Goal: Task Accomplishment & Management: Use online tool/utility

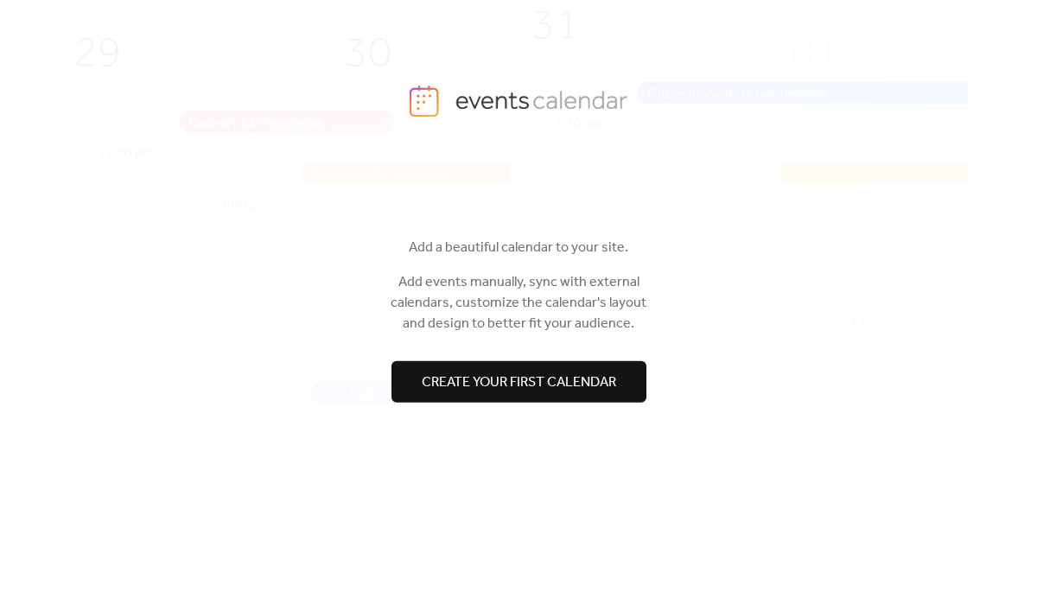
click at [444, 378] on span "Create your first calendar" at bounding box center [519, 382] width 194 height 21
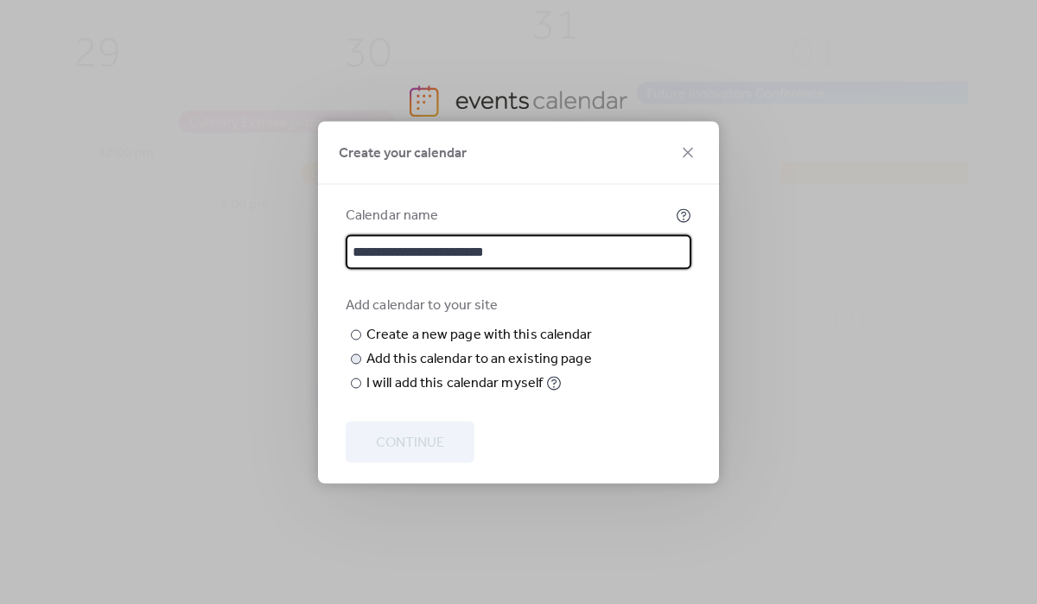
type input "**********"
click at [378, 369] on div "Add this calendar to an existing page" at bounding box center [478, 358] width 225 height 21
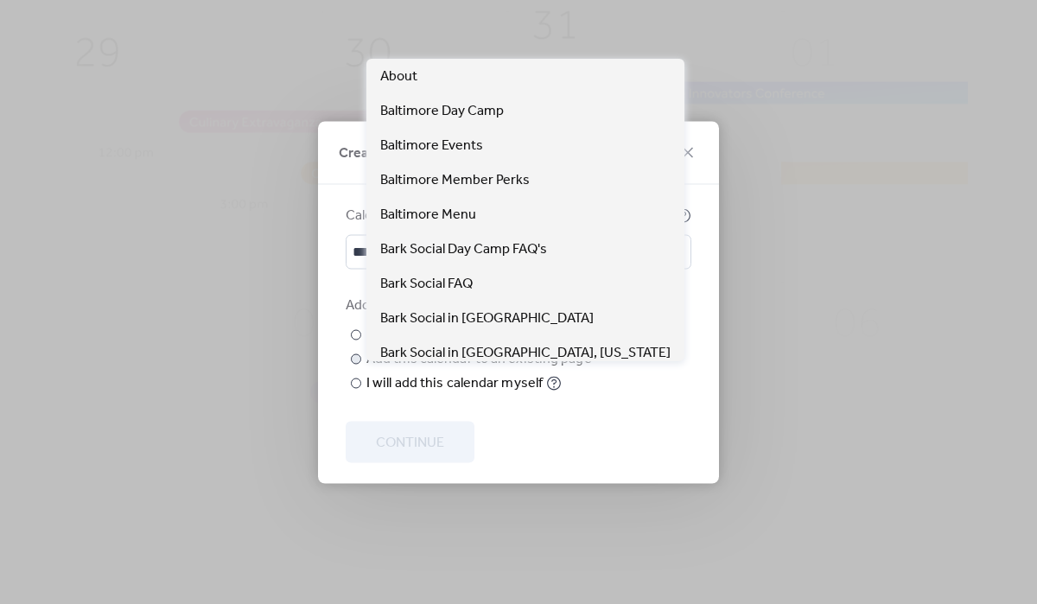
click at [0, 0] on span "Choose page" at bounding box center [0, 0] width 0 height 0
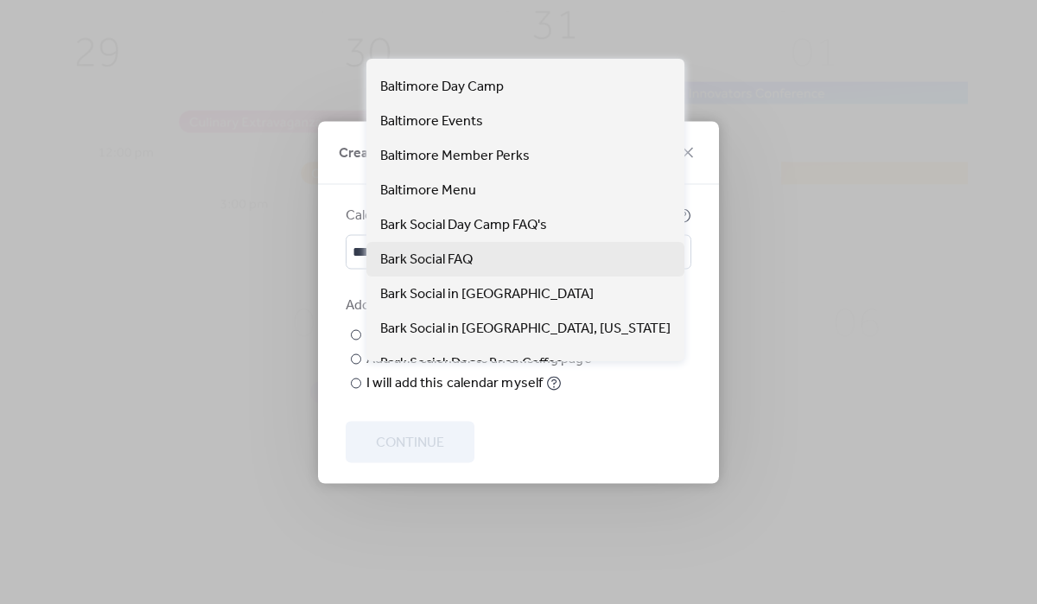
scroll to position [33, 0]
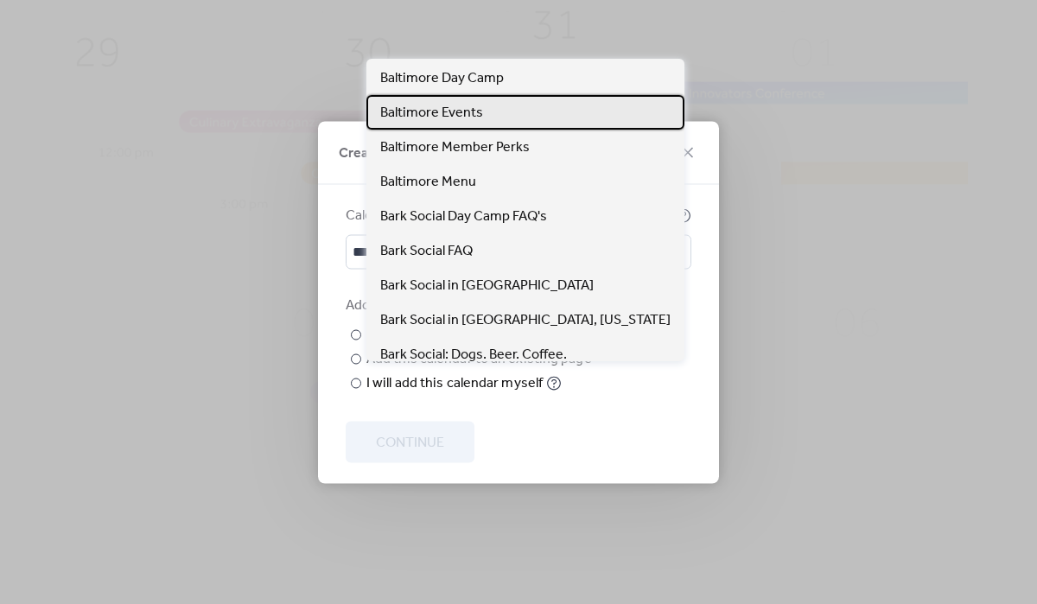
click at [434, 114] on span "Baltimore Events" at bounding box center [431, 113] width 103 height 21
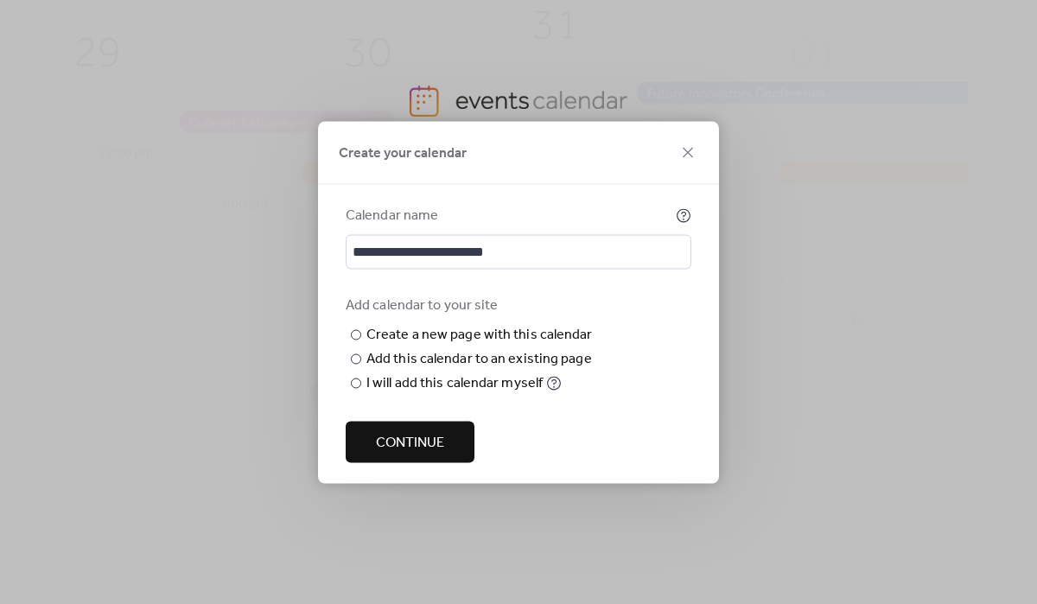
click at [435, 453] on span "Continue" at bounding box center [410, 442] width 68 height 21
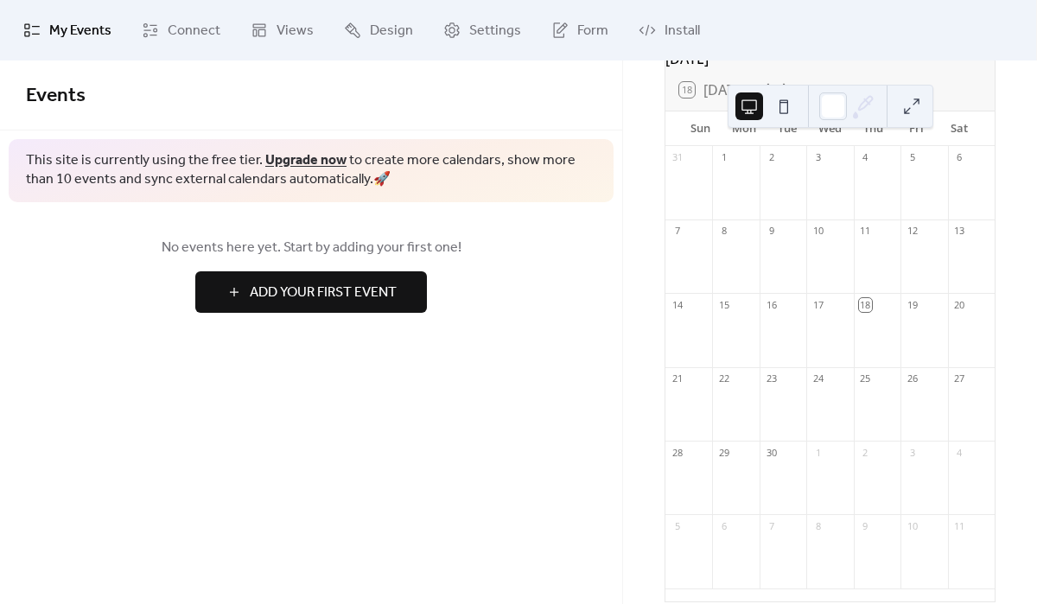
scroll to position [105, 0]
click at [379, 291] on span "Add Your First Event" at bounding box center [323, 292] width 147 height 21
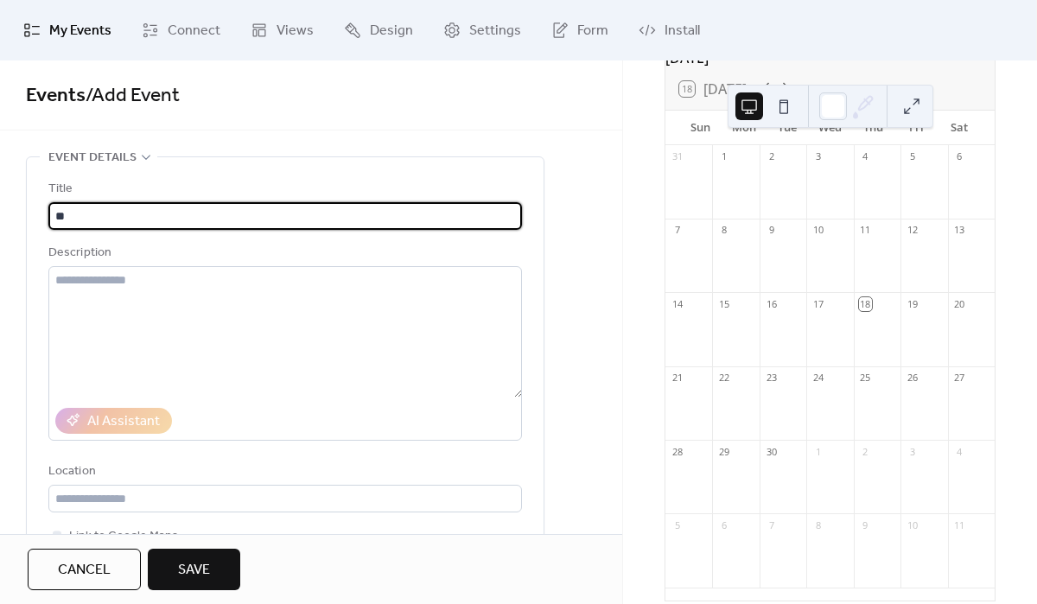
type input "*"
type input "**********"
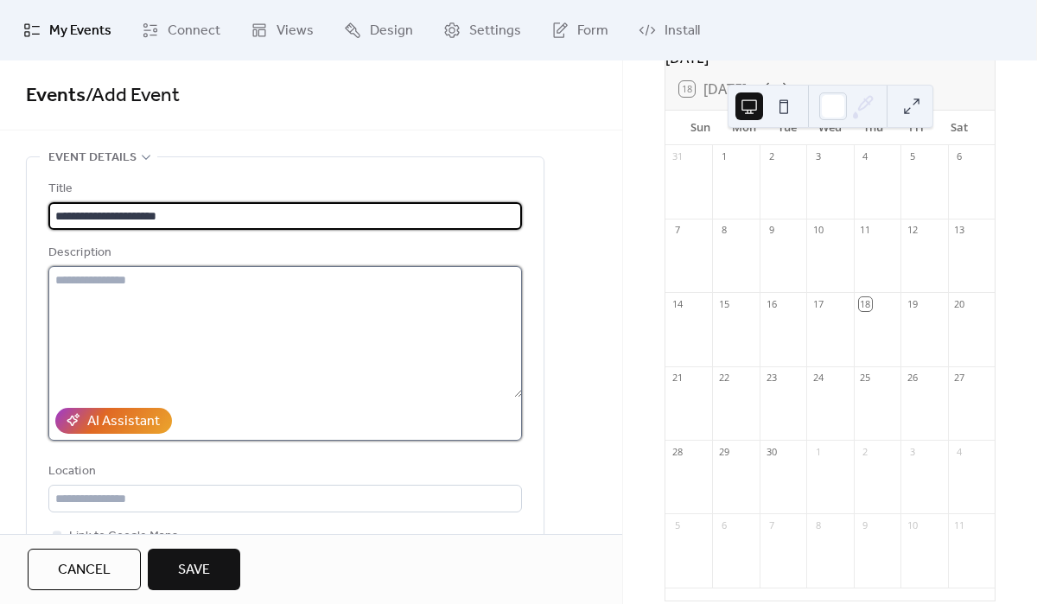
click at [249, 308] on textarea at bounding box center [284, 331] width 473 height 131
